Goal: Task Accomplishment & Management: Use online tool/utility

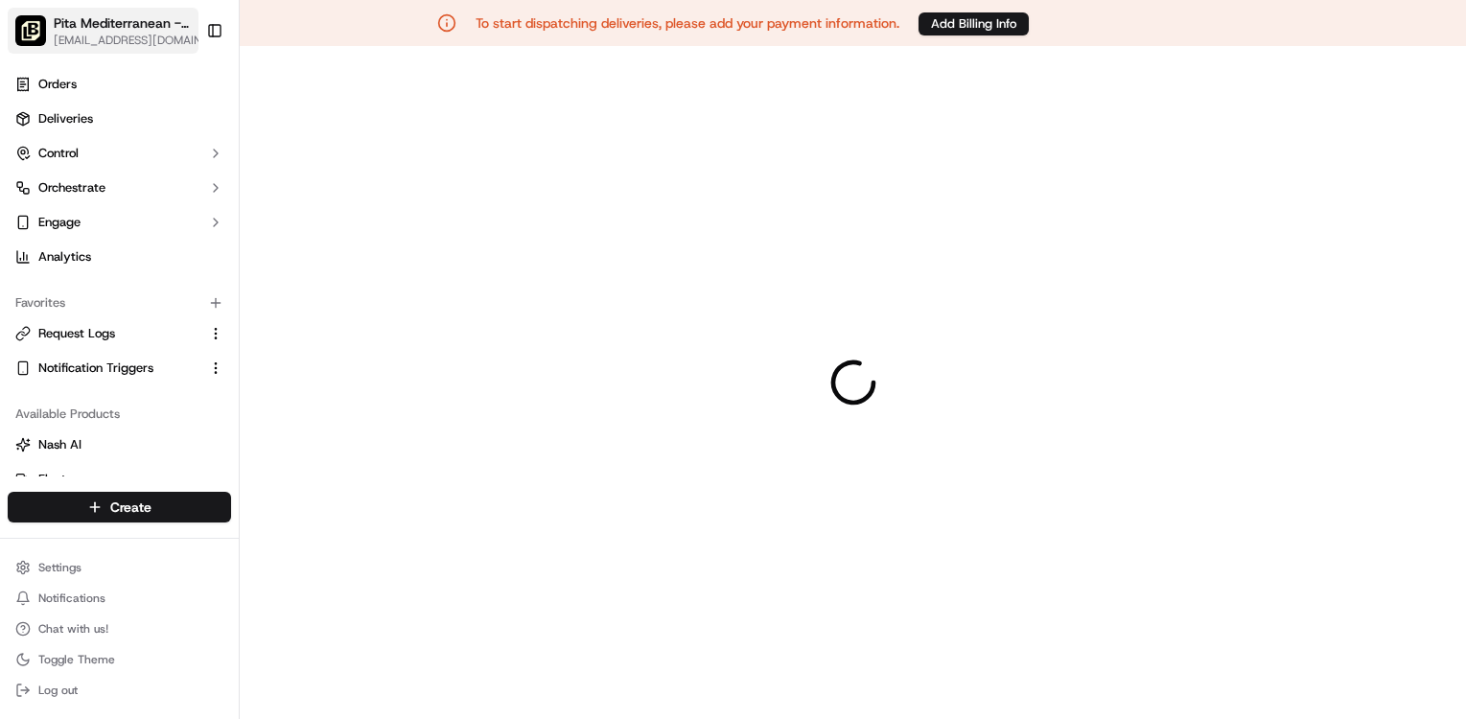
click at [100, 31] on span "Pita Mediterranean - [GEOGRAPHIC_DATA]-[GEOGRAPHIC_DATA]" at bounding box center [123, 22] width 139 height 19
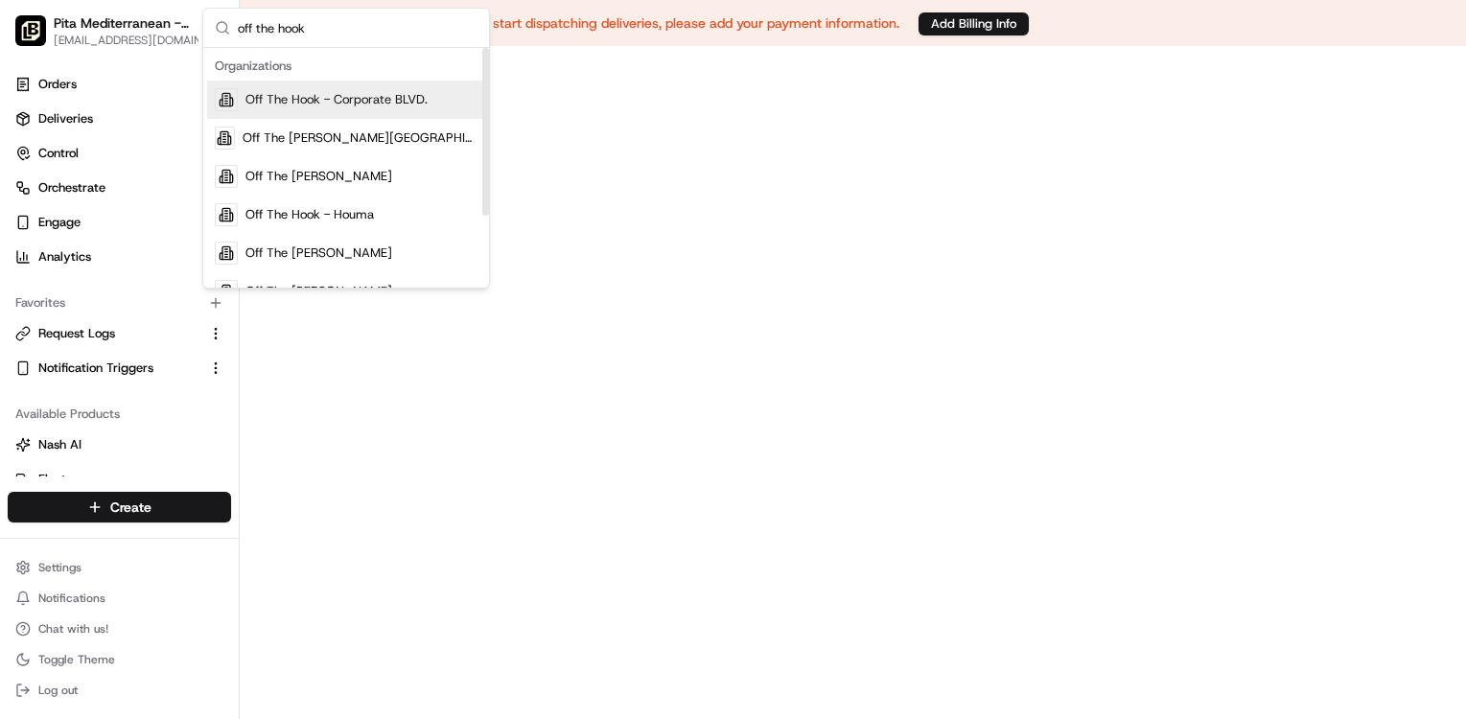
type input "off the hook"
click at [323, 107] on span "Off The Hook - Corporate BLVD." at bounding box center [336, 99] width 182 height 17
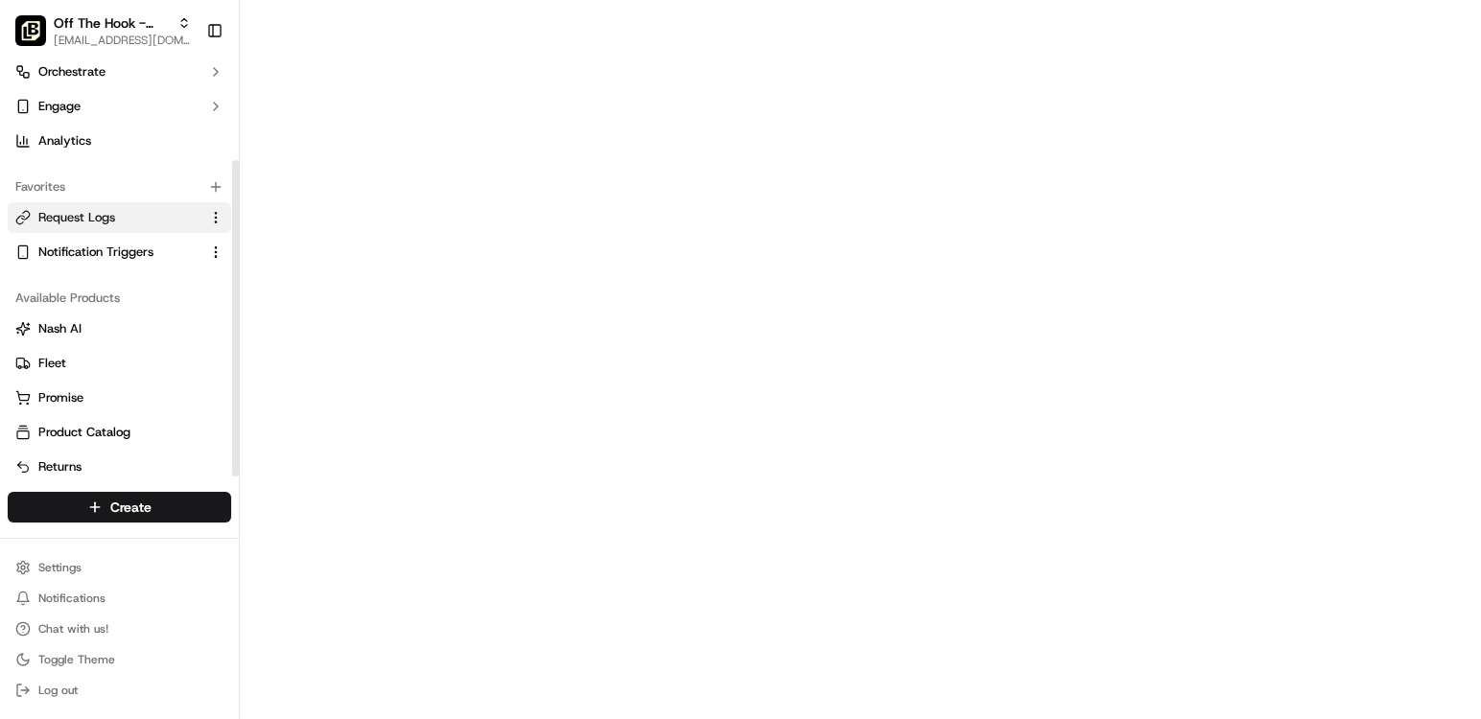
scroll to position [129, 0]
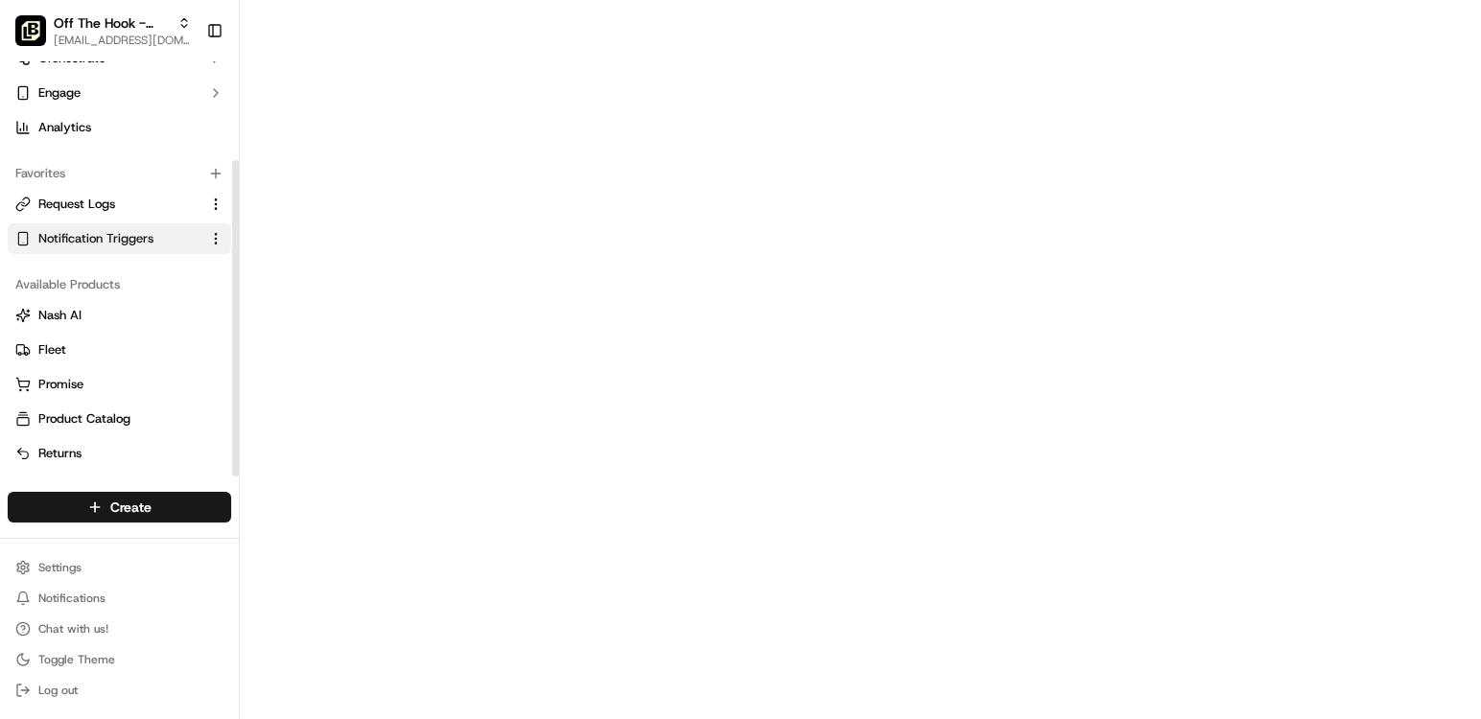
click at [75, 236] on span "Notification Triggers" at bounding box center [95, 238] width 115 height 17
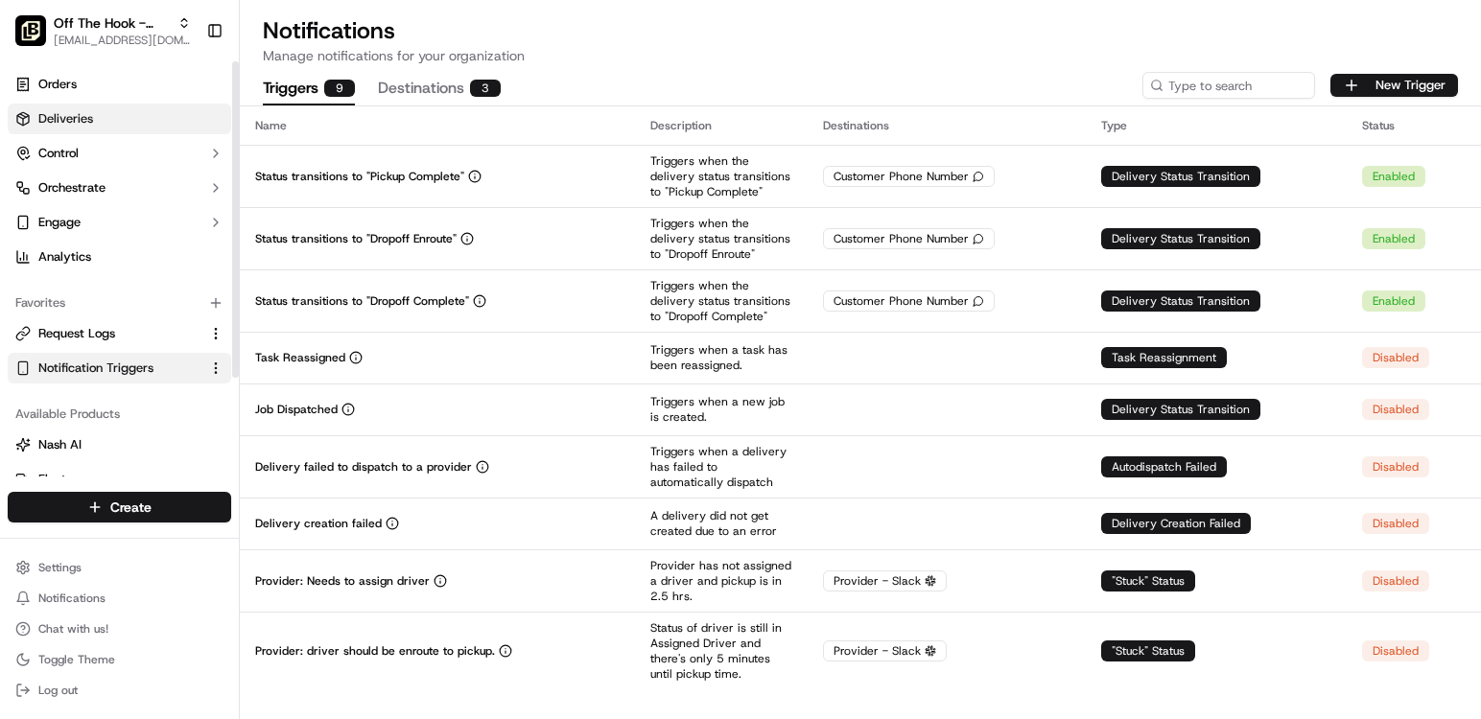
click at [98, 127] on link "Deliveries" at bounding box center [119, 119] width 223 height 31
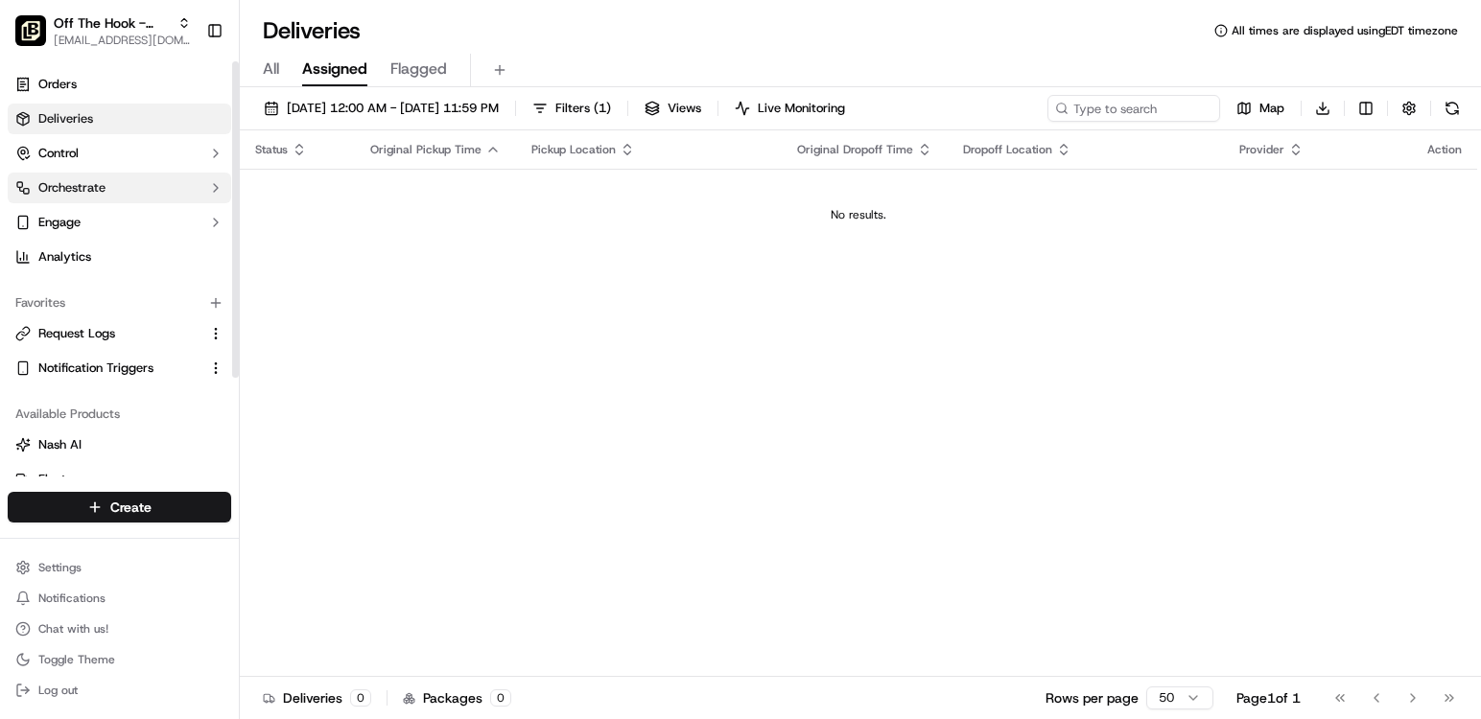
click at [169, 184] on button "Orchestrate" at bounding box center [119, 188] width 223 height 31
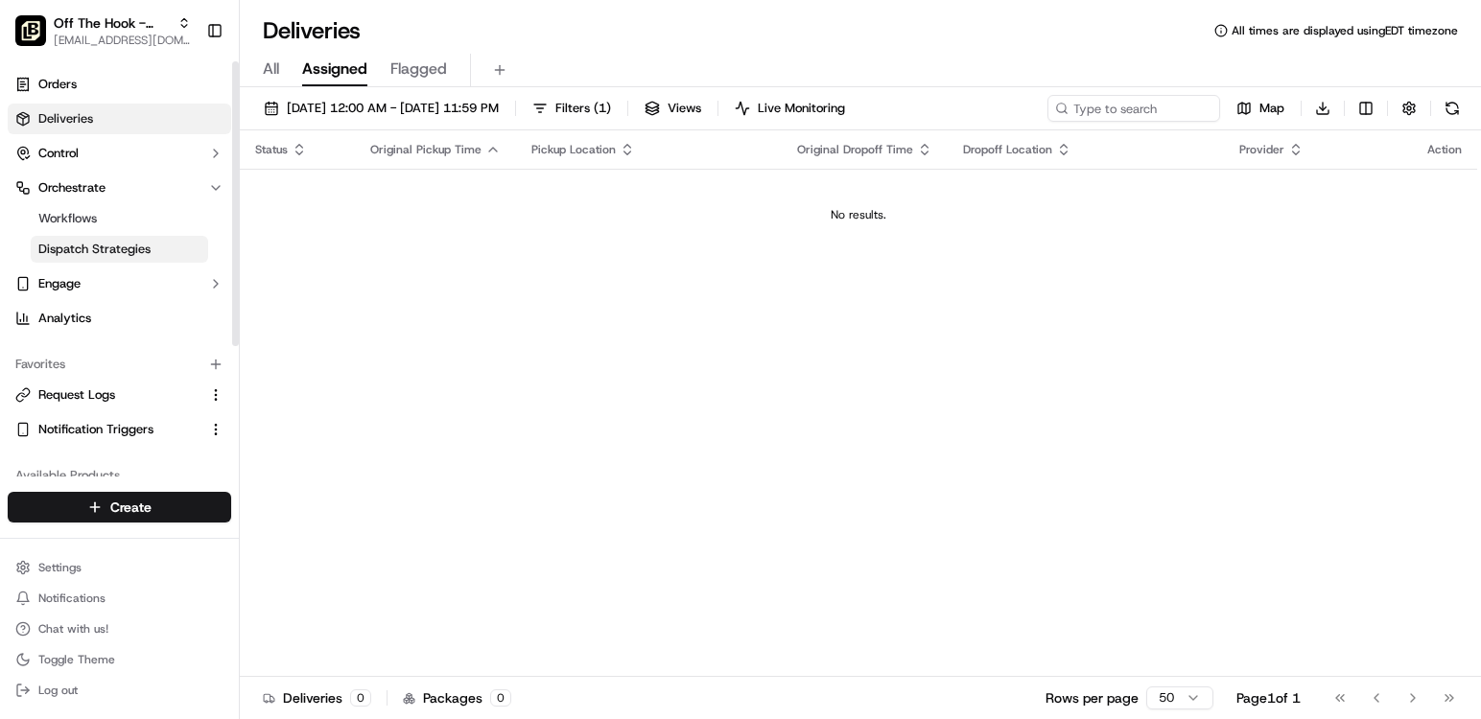
click at [117, 245] on span "Dispatch Strategies" at bounding box center [94, 249] width 112 height 17
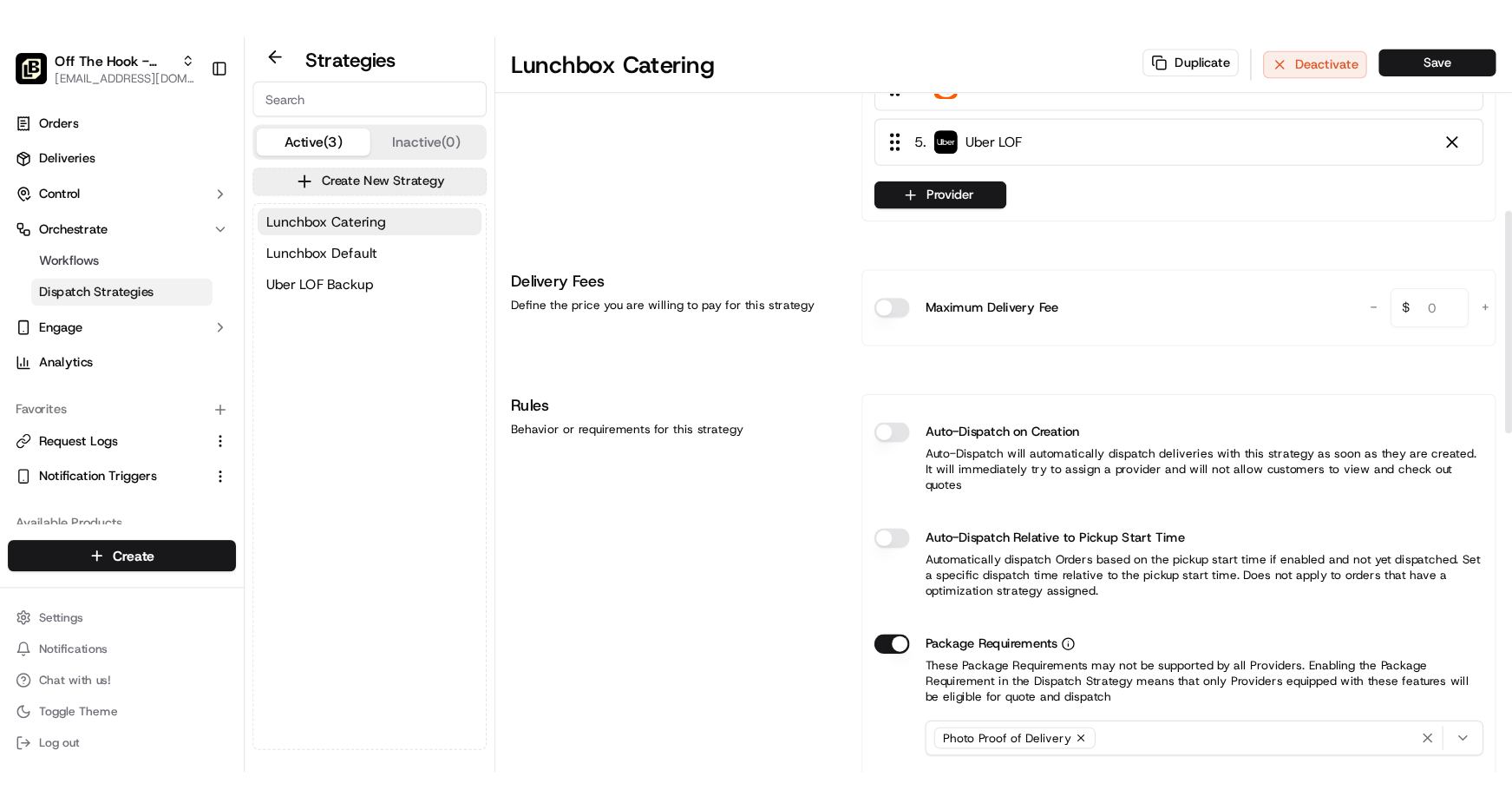
scroll to position [527, 0]
